Goal: Information Seeking & Learning: Find specific fact

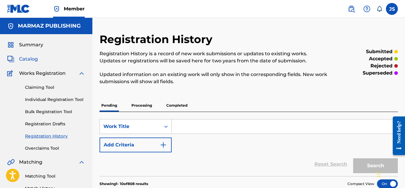
click at [32, 61] on span "Catalog" at bounding box center [28, 59] width 19 height 7
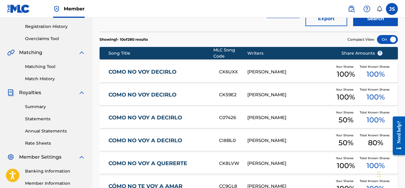
scroll to position [110, 0]
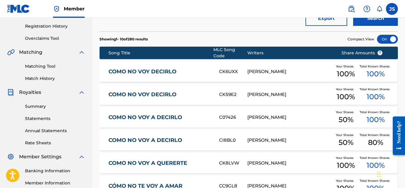
click at [161, 68] on link "COMO NO VOY DECIRLO" at bounding box center [159, 71] width 102 height 7
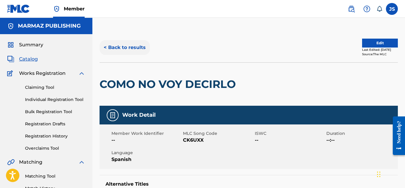
click at [138, 49] on button "< Back to results" at bounding box center [124, 47] width 50 height 15
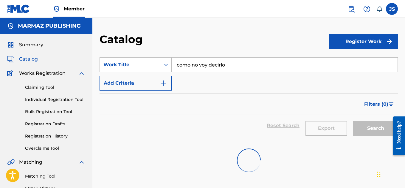
scroll to position [110, 0]
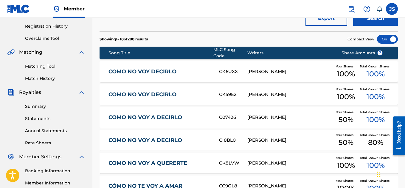
click at [177, 114] on link "COMO NO VOY A DECIRLO" at bounding box center [159, 117] width 102 height 7
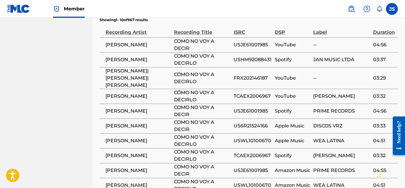
scroll to position [518, 0]
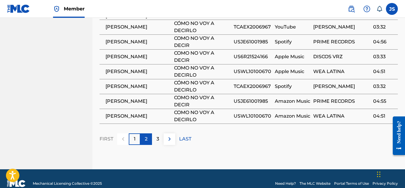
click at [146, 136] on p "2" at bounding box center [146, 139] width 3 height 7
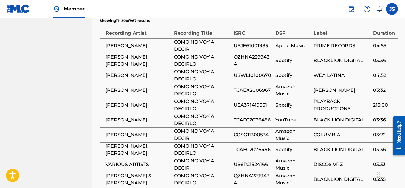
scroll to position [501, 0]
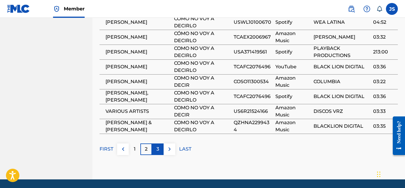
click at [159, 146] on p "3" at bounding box center [157, 149] width 3 height 7
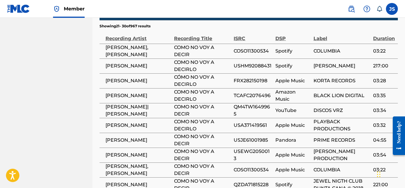
scroll to position [442, 0]
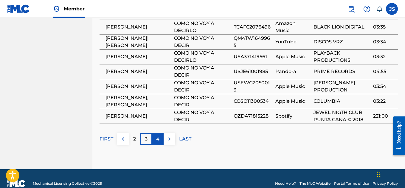
click at [159, 136] on p "4" at bounding box center [157, 139] width 3 height 7
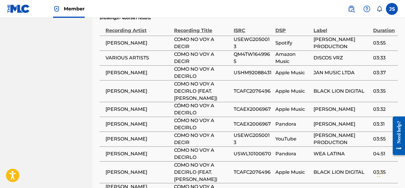
scroll to position [525, 0]
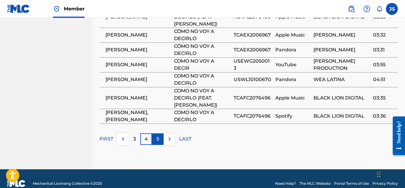
click at [158, 136] on p "5" at bounding box center [157, 139] width 3 height 7
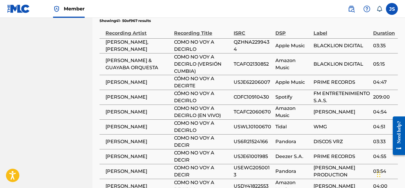
scroll to position [447, 0]
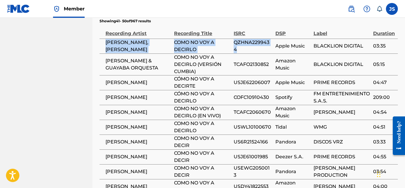
drag, startPoint x: 102, startPoint y: 34, endPoint x: 241, endPoint y: 40, distance: 139.2
click at [241, 40] on tr "[PERSON_NAME], [PERSON_NAME] COMO NO VOY A DECIRLO QZHNA2299434 Apple Music BLA…" at bounding box center [248, 46] width 298 height 15
copy tr "[PERSON_NAME], [PERSON_NAME] COMO NO VOY A DECIRLO QZHNA2299434"
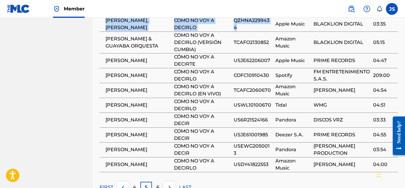
scroll to position [462, 0]
